Goal: Find specific page/section

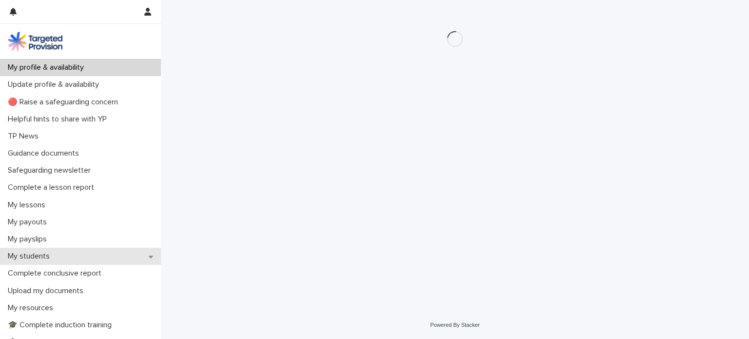
click at [57, 254] on p "My students" at bounding box center [31, 256] width 54 height 9
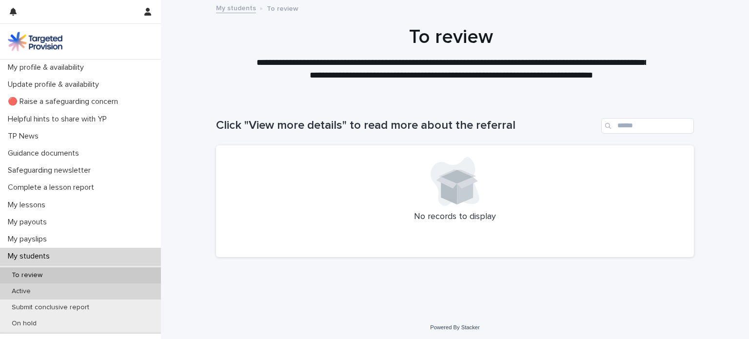
click at [40, 292] on div "Active" at bounding box center [80, 291] width 161 height 16
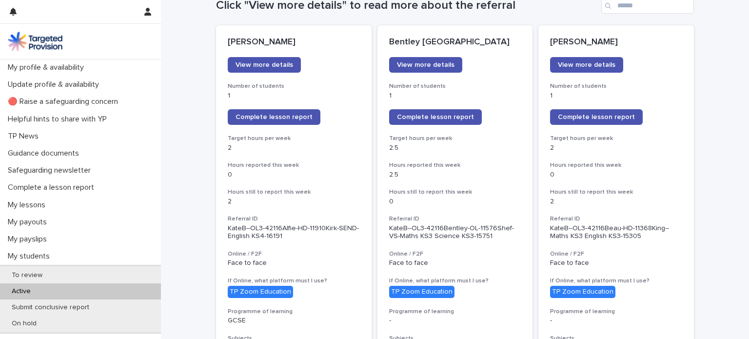
scroll to position [117, 0]
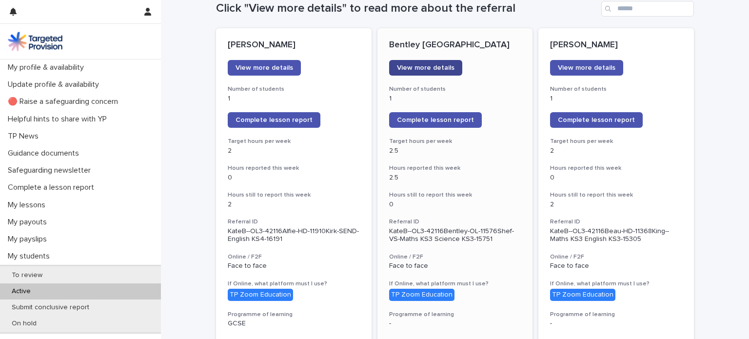
click at [438, 66] on span "View more details" at bounding box center [426, 67] width 58 height 7
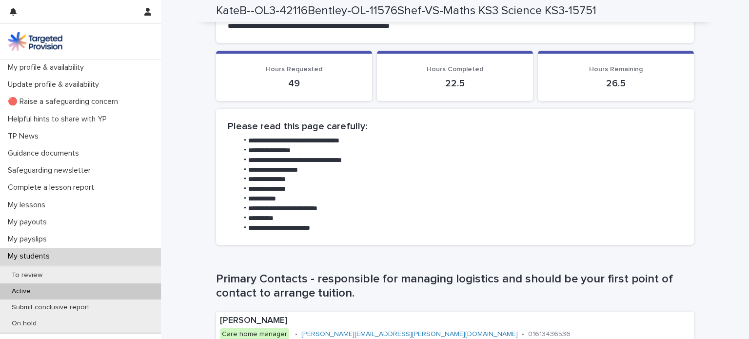
scroll to position [505, 0]
